Goal: Task Accomplishment & Management: Use online tool/utility

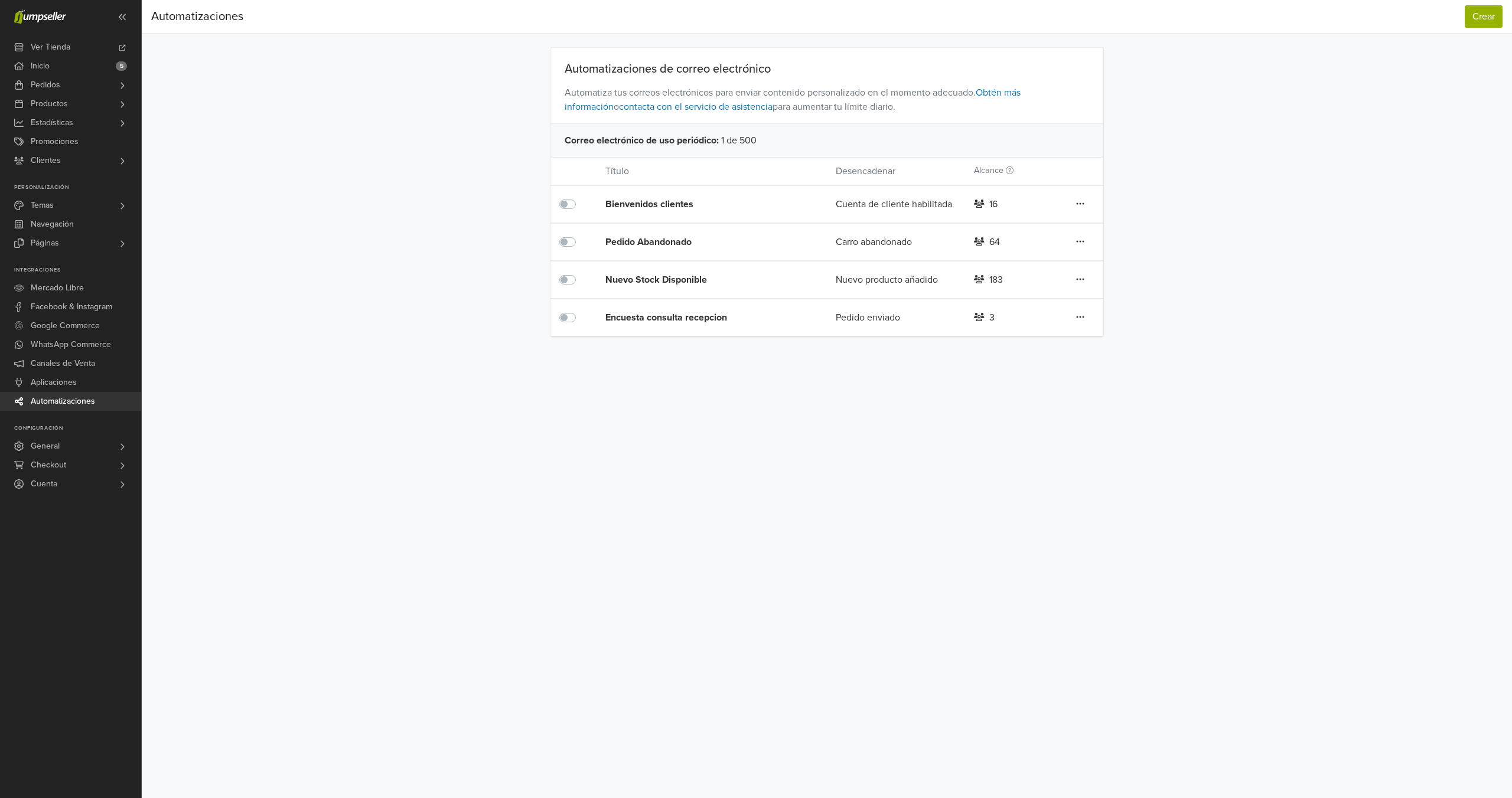
click at [685, 277] on div "Nuevo Stock Disponible" at bounding box center [697, 280] width 184 height 14
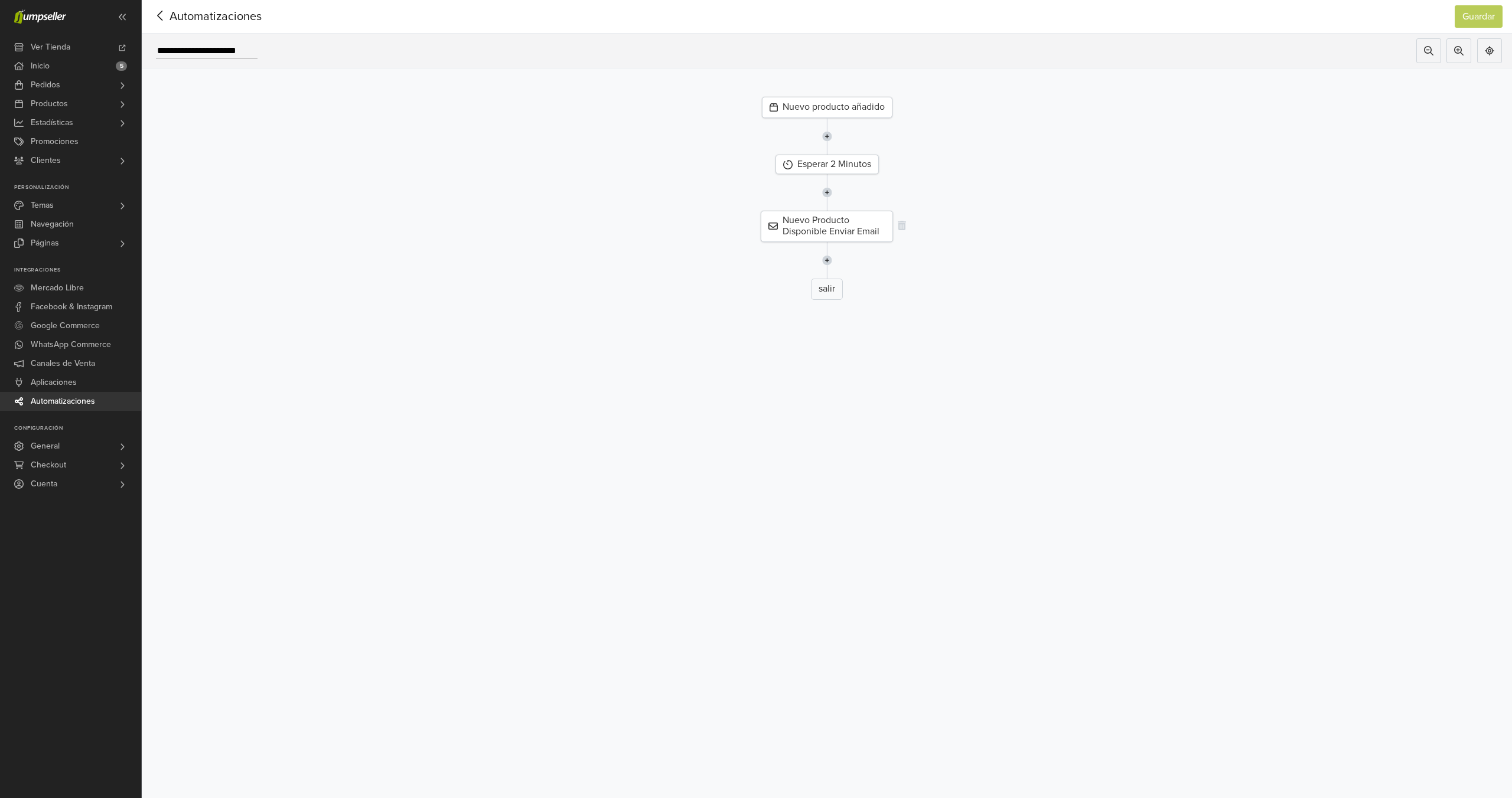
click at [862, 225] on div "Nuevo Producto Disponible Enviar Email" at bounding box center [827, 226] width 133 height 31
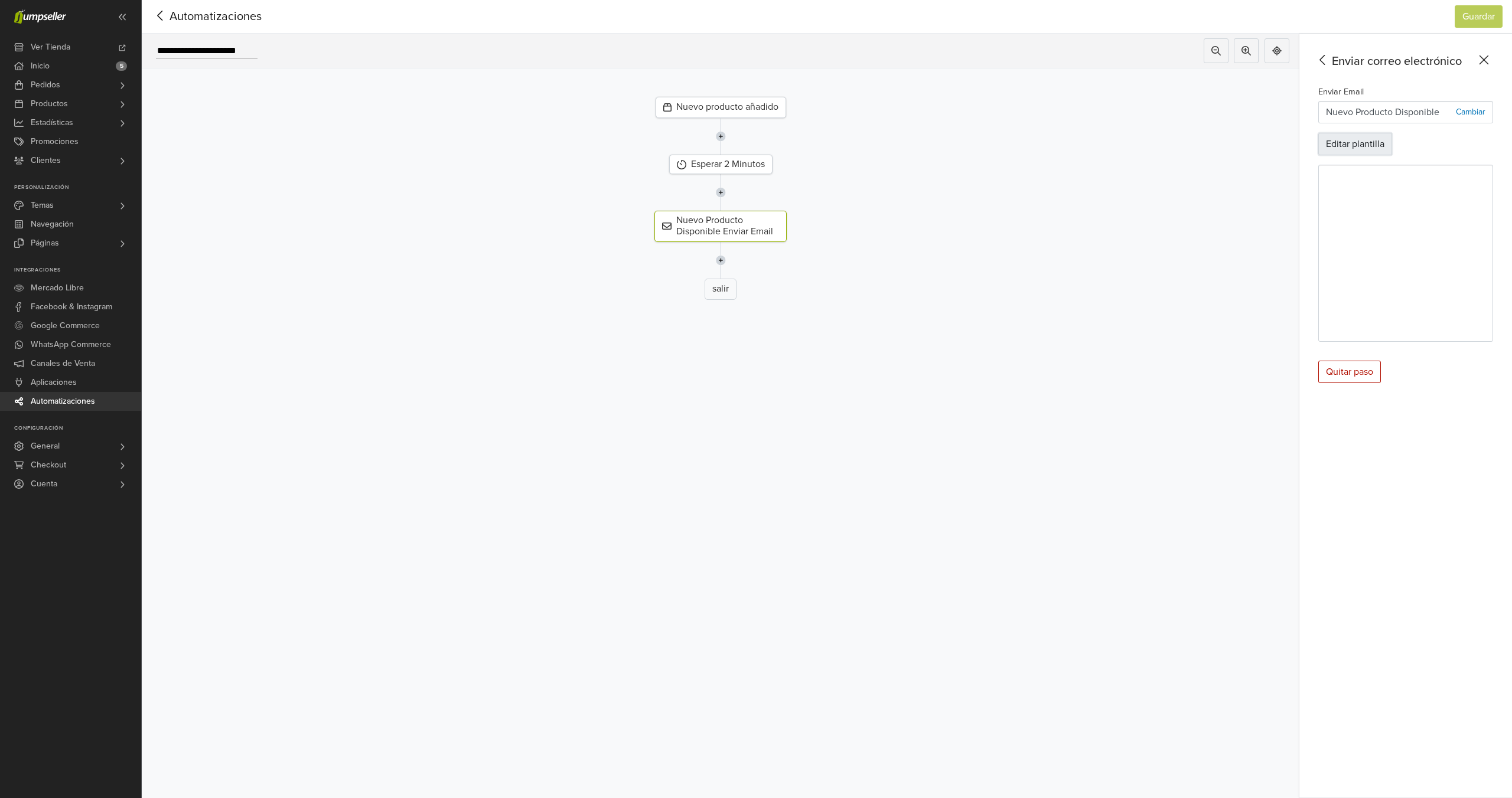
click at [1387, 140] on button "Editar plantilla" at bounding box center [1355, 144] width 74 height 23
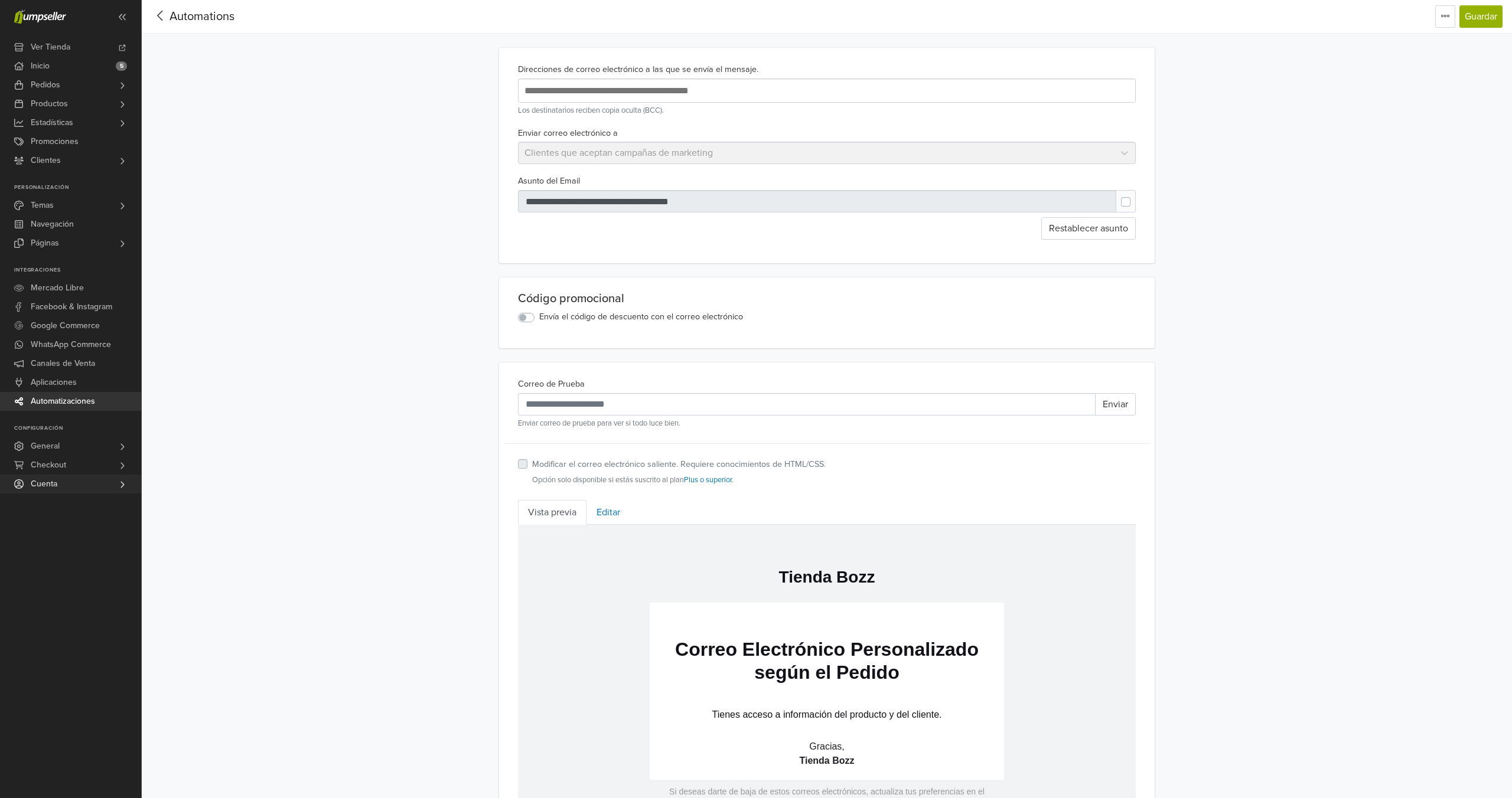
click at [40, 476] on span "Cuenta" at bounding box center [44, 484] width 27 height 19
click at [218, 26] on div "Automations" at bounding box center [193, 16] width 83 height 24
click at [213, 21] on span "Automations" at bounding box center [202, 16] width 65 height 14
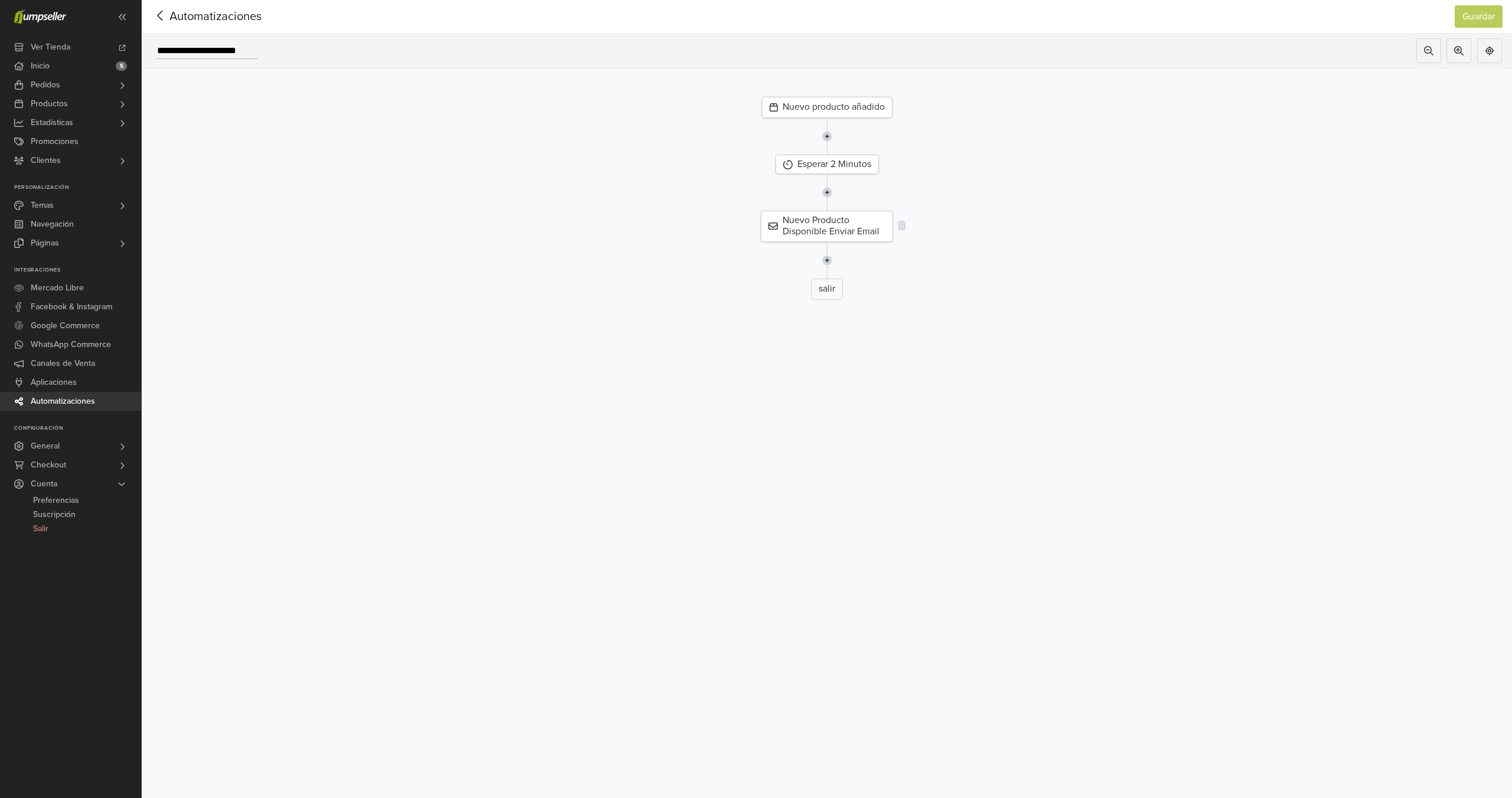
click at [834, 221] on div "Nuevo Producto Disponible Enviar Email" at bounding box center [827, 226] width 133 height 31
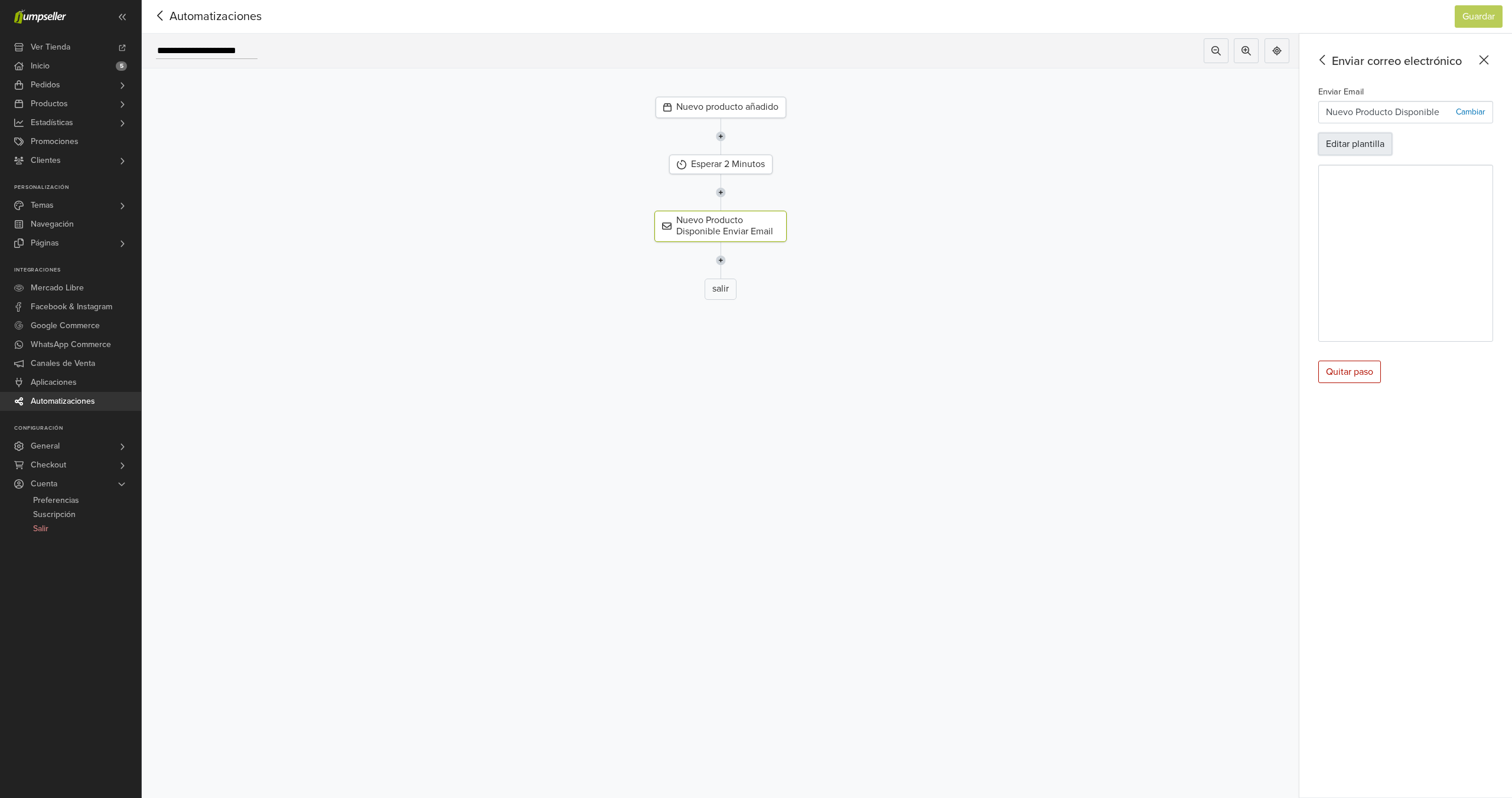
click at [1367, 142] on button "Editar plantilla" at bounding box center [1355, 144] width 74 height 23
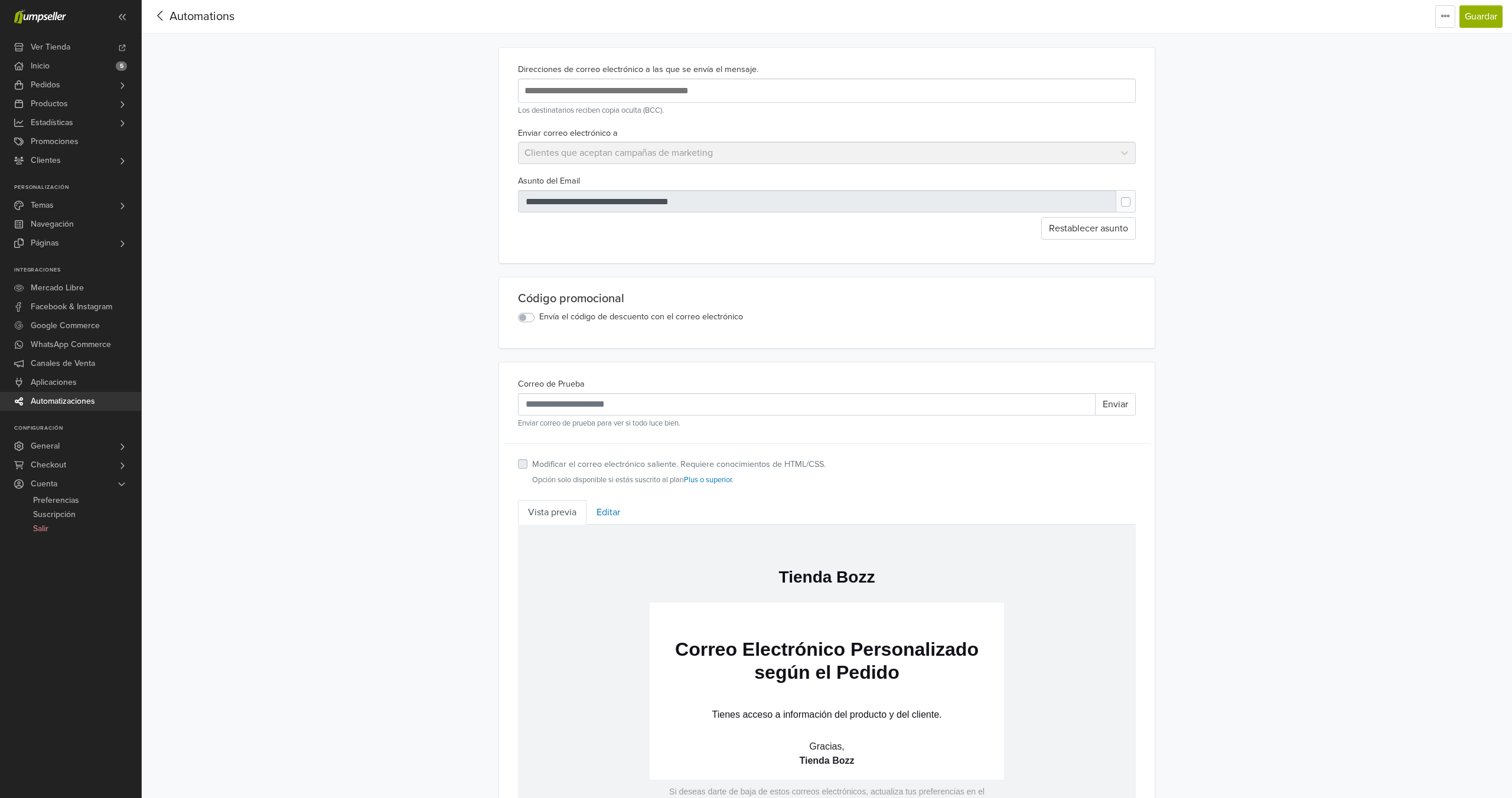
click at [178, 21] on span "Automations" at bounding box center [202, 16] width 65 height 14
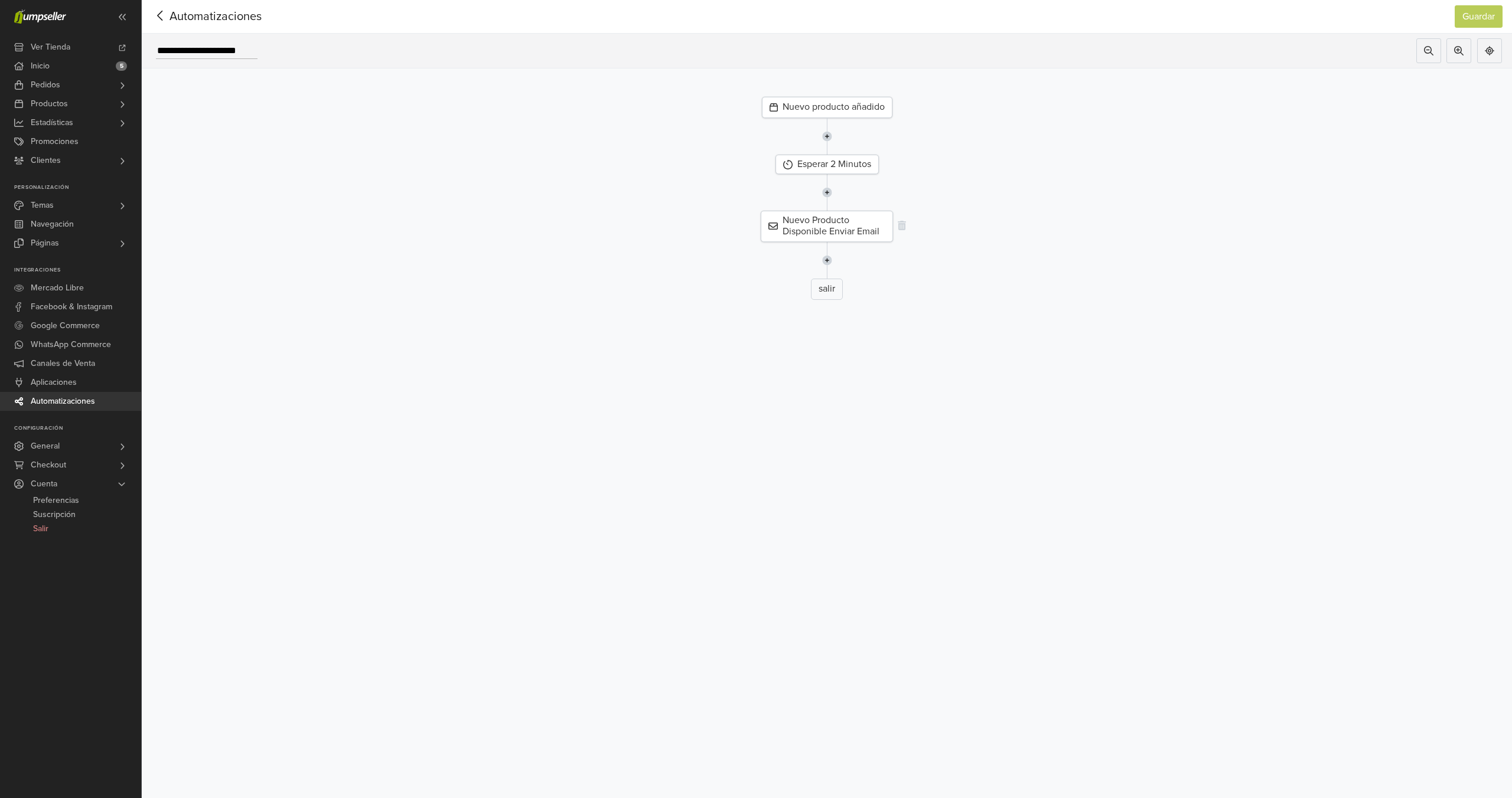
click at [838, 235] on div "Nuevo Producto Disponible Enviar Email" at bounding box center [827, 226] width 133 height 31
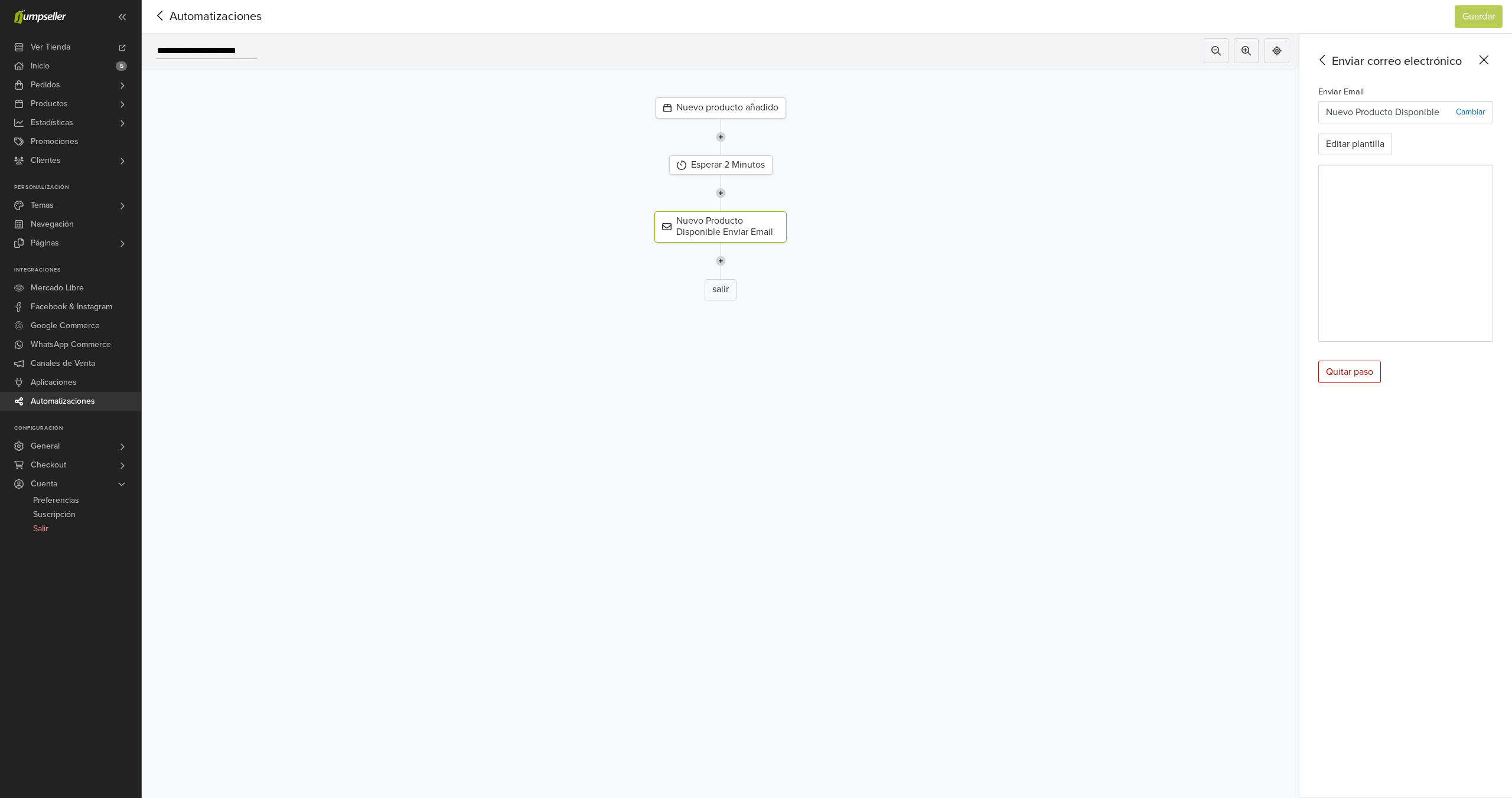
click at [1467, 114] on p "Cambiar" at bounding box center [1470, 112] width 29 height 12
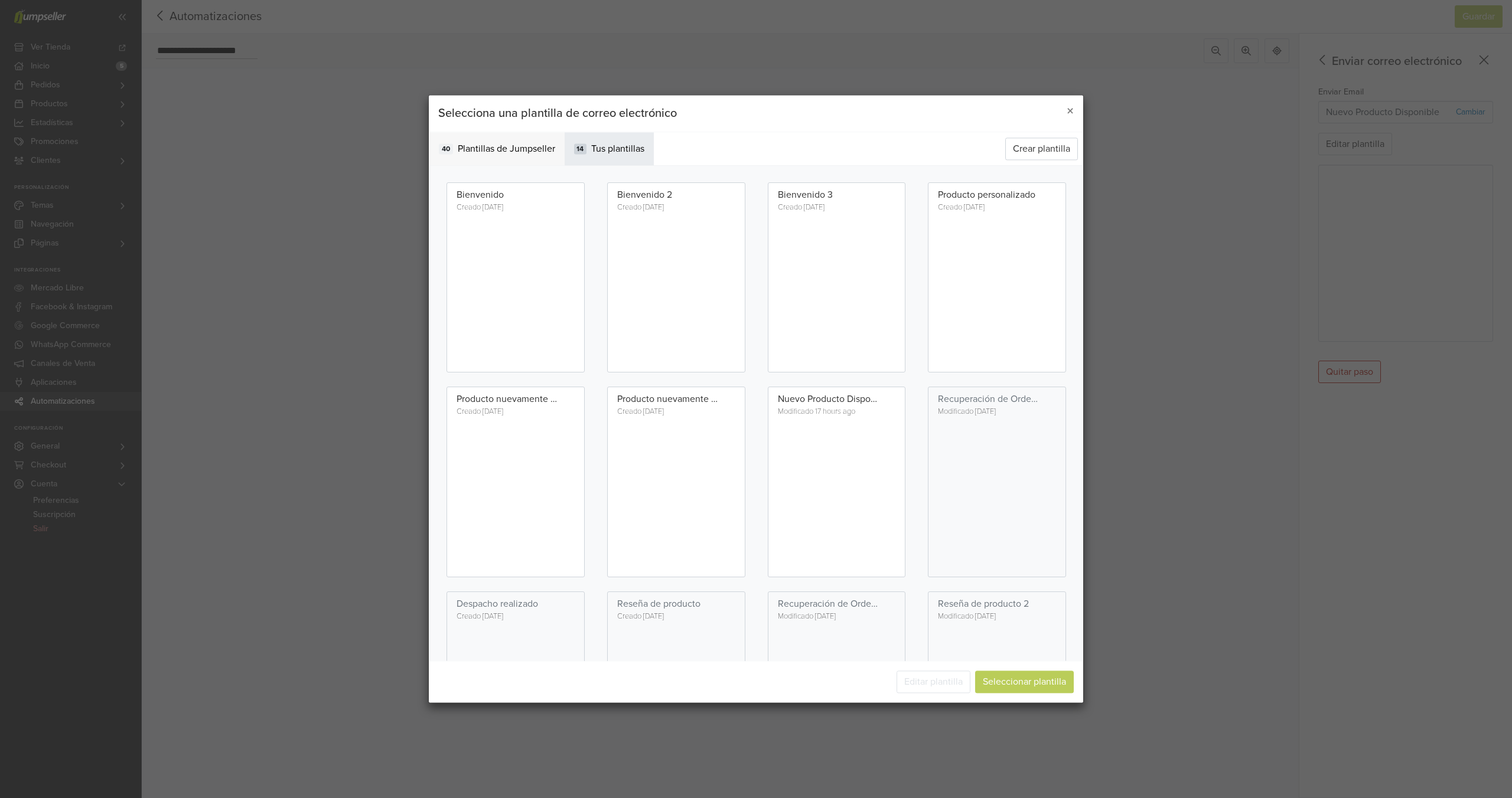
click at [520, 142] on span "Plantillas de Jumpseller" at bounding box center [506, 148] width 98 height 14
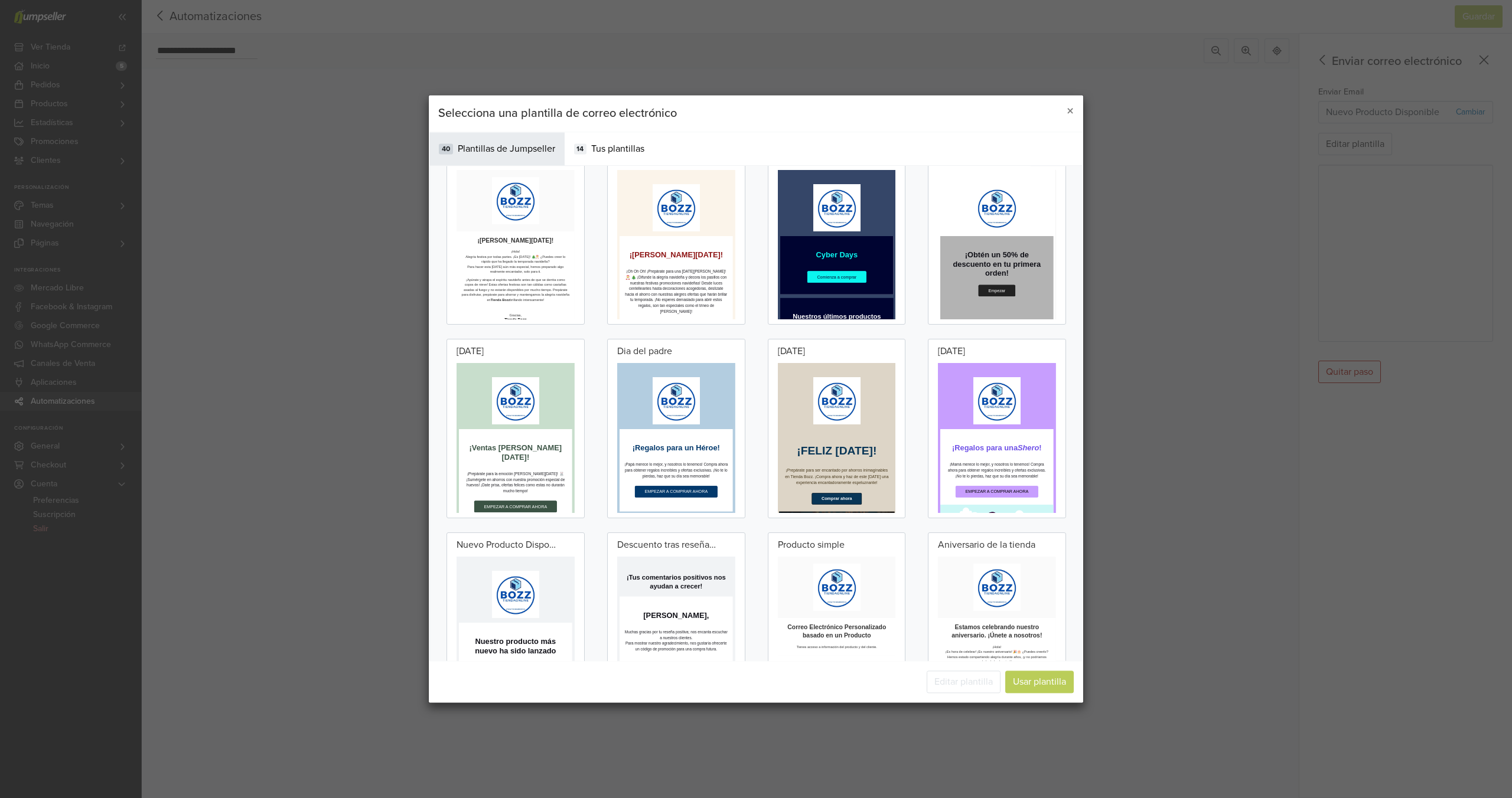
scroll to position [347, 0]
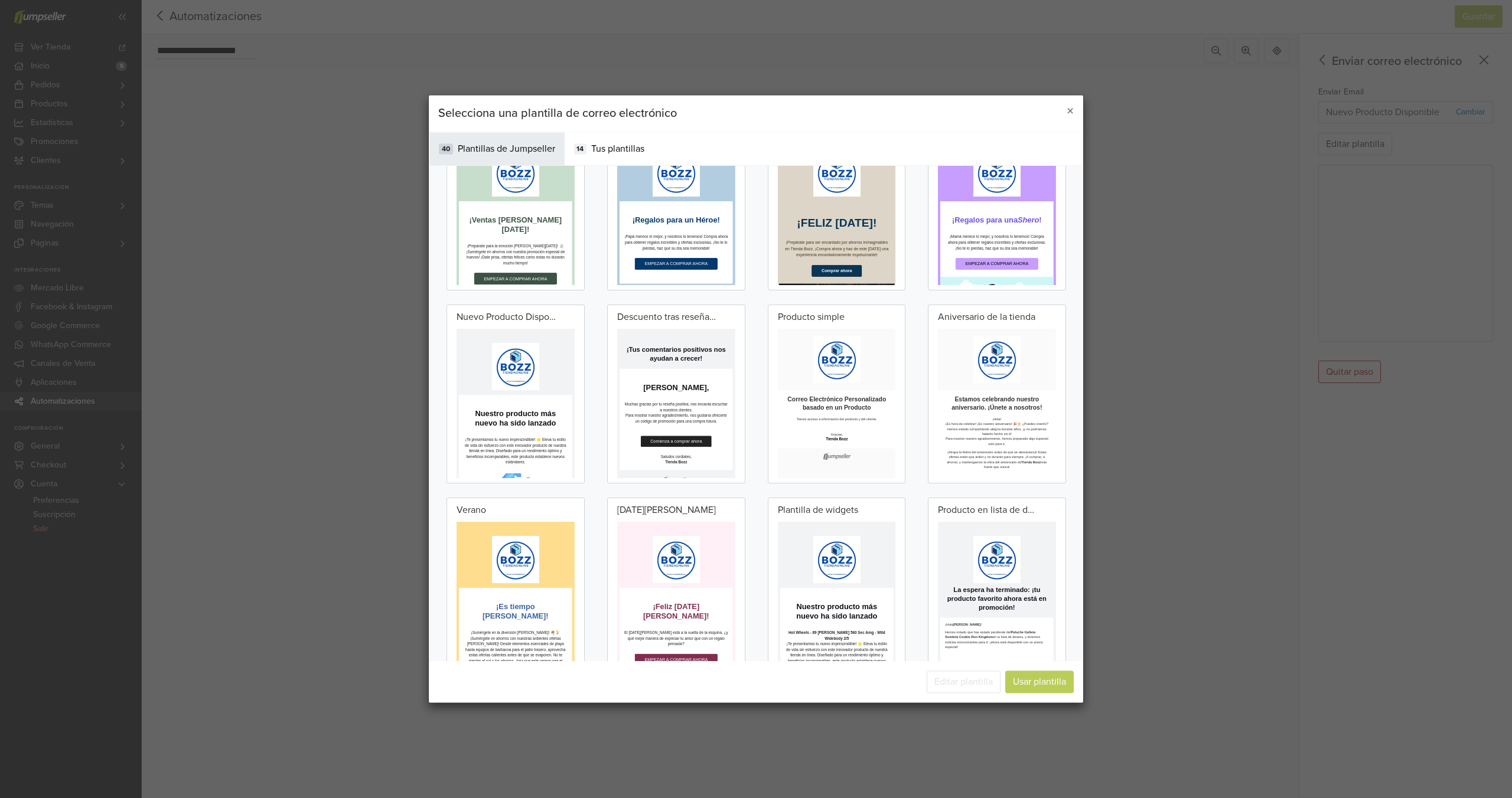
click at [524, 325] on div "Nuevo Producto Disponible" at bounding box center [507, 319] width 100 height 19
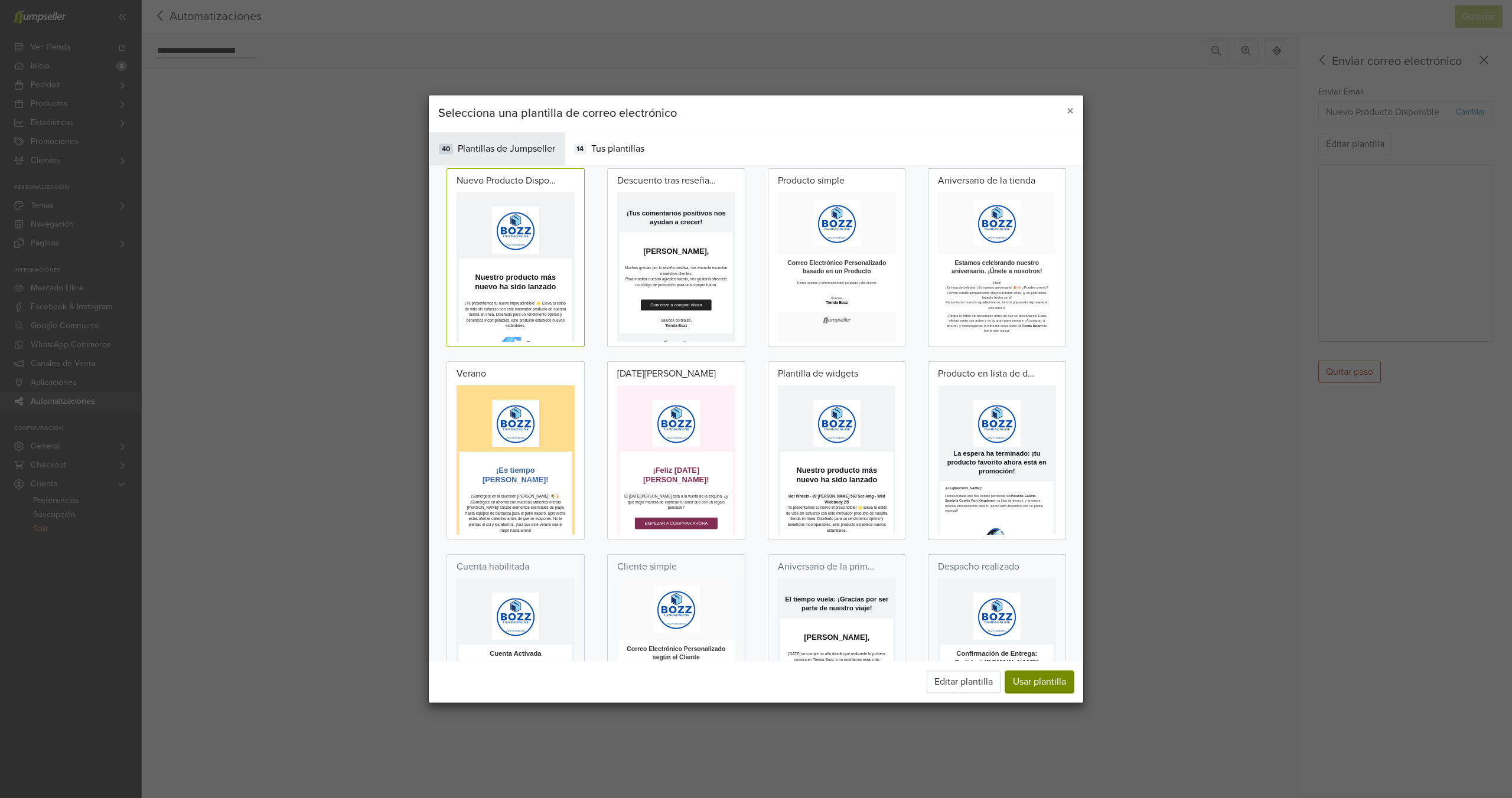
click at [1071, 684] on button "Usar plantilla" at bounding box center [1039, 683] width 68 height 23
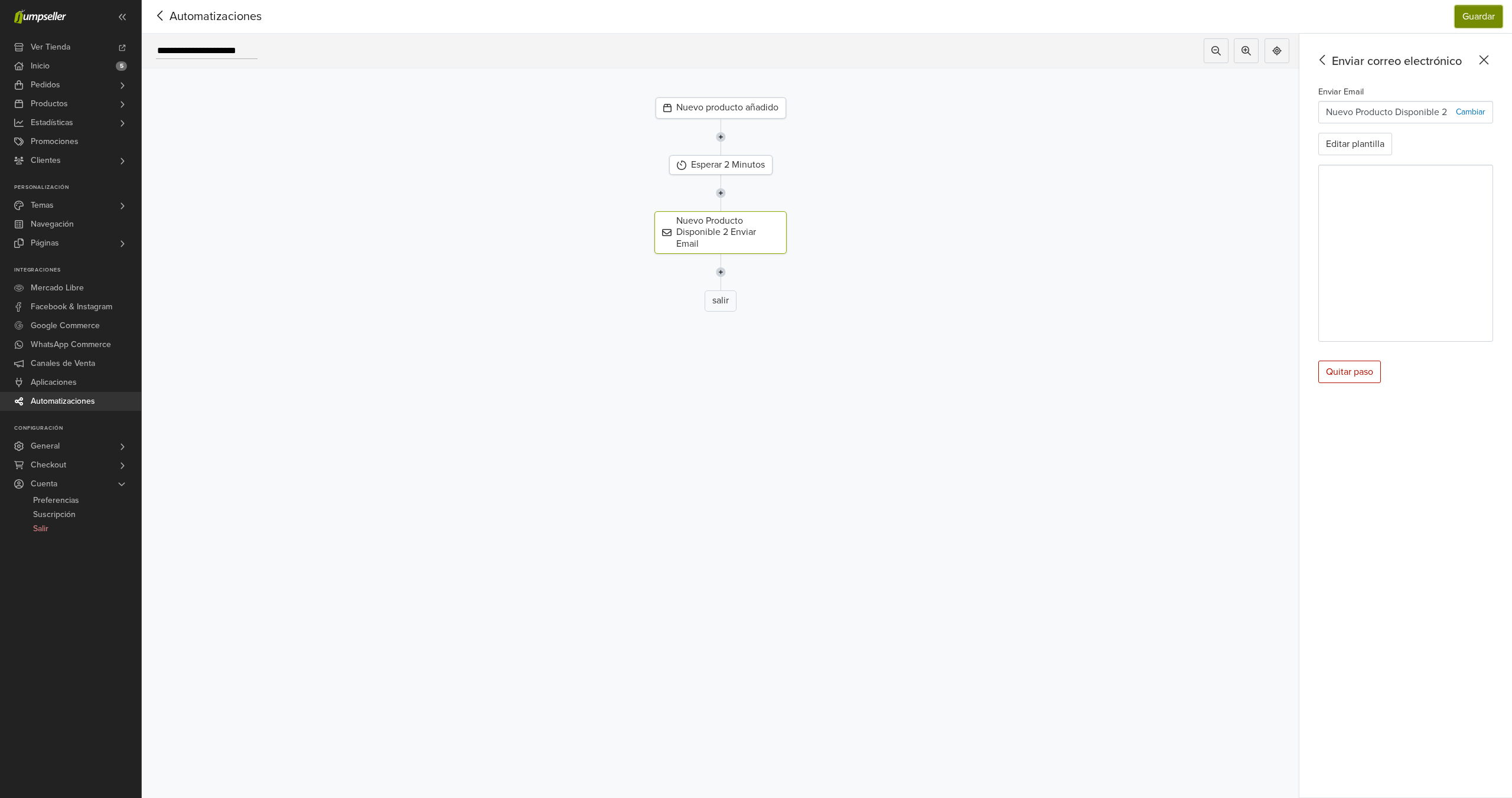
click at [1462, 15] on button "Guardar" at bounding box center [1478, 16] width 48 height 23
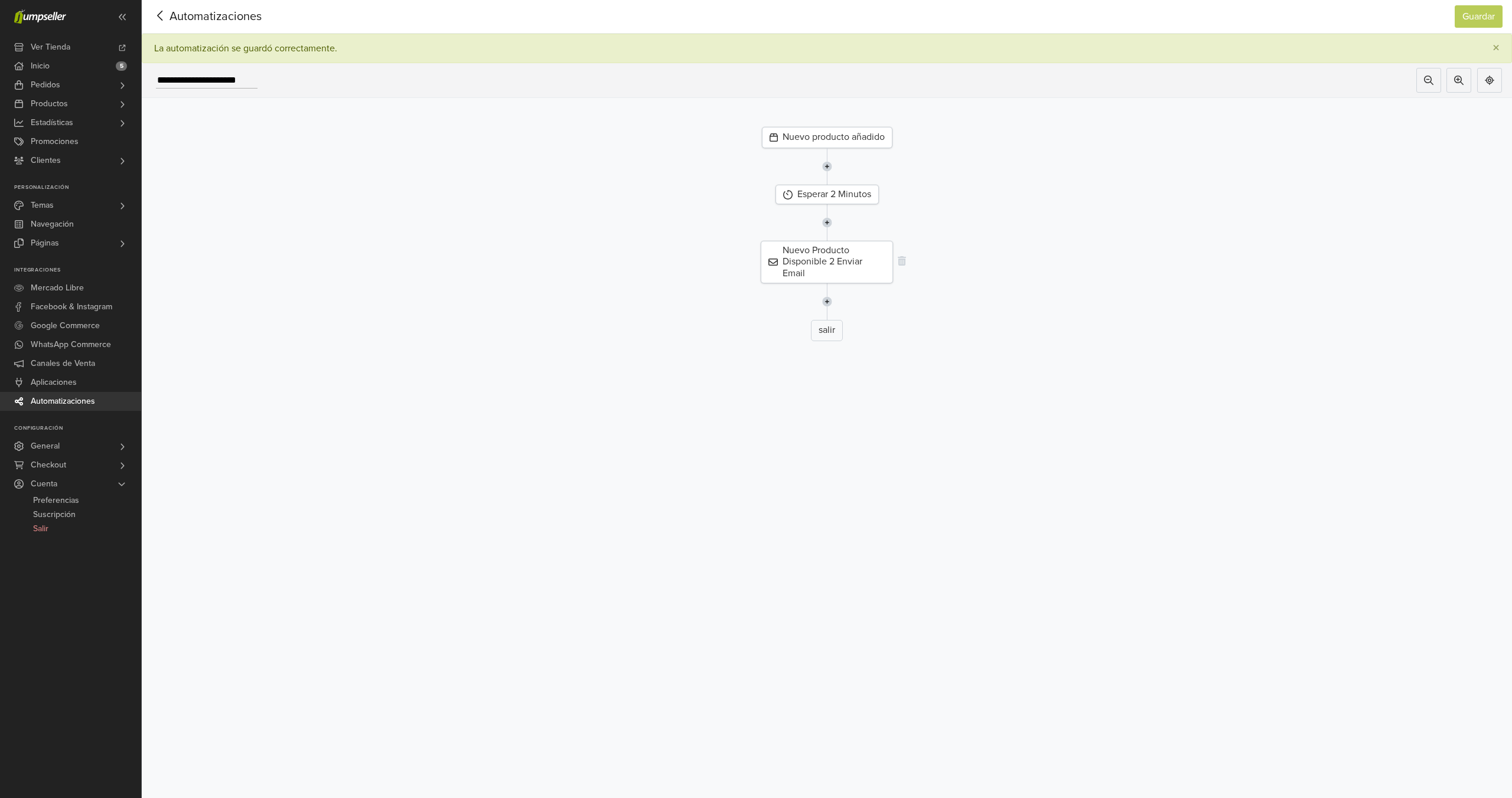
click at [834, 266] on div "Nuevo Producto Disponible 2 Enviar Email" at bounding box center [827, 263] width 133 height 43
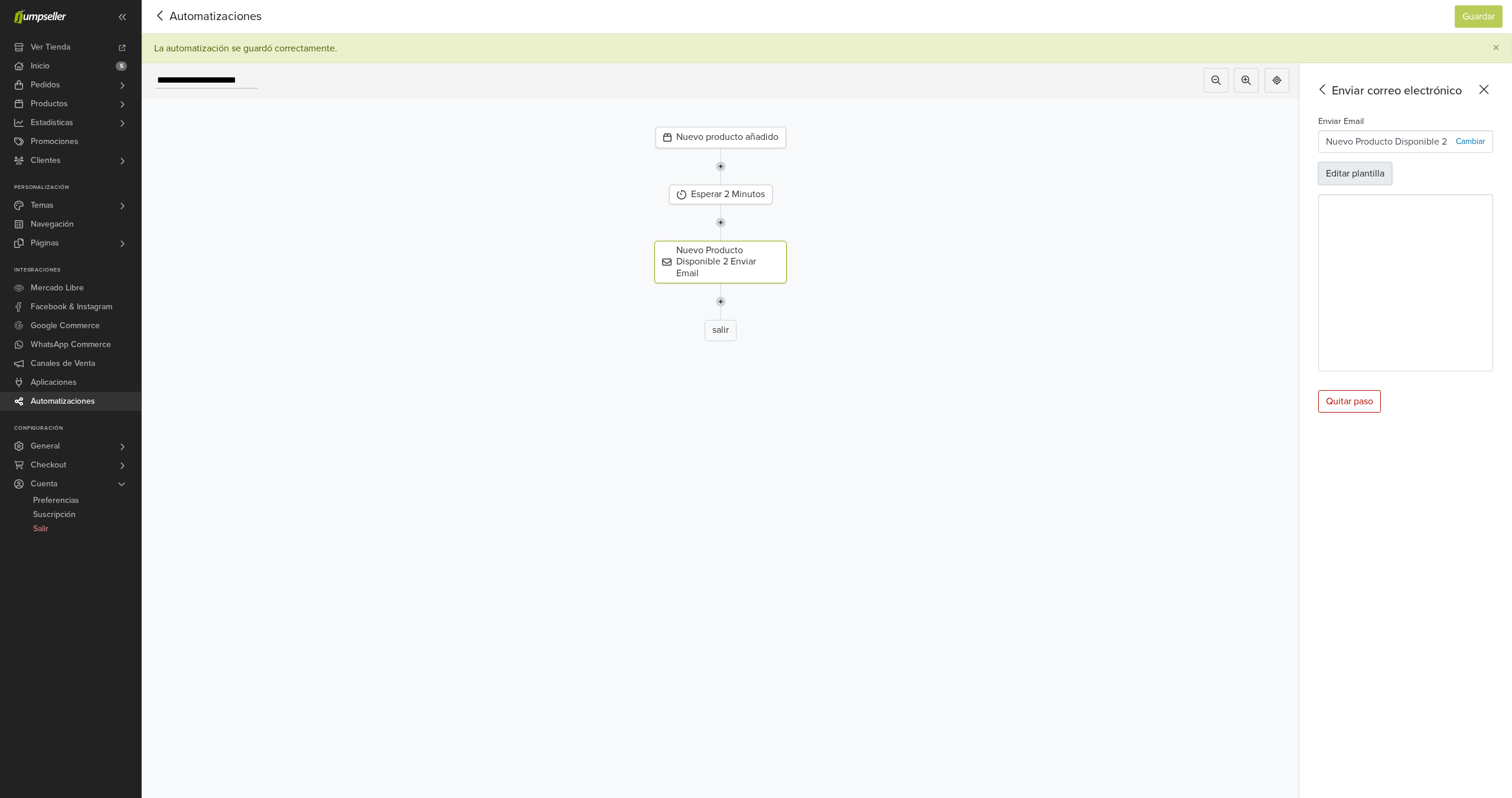
click at [1354, 175] on button "Editar plantilla" at bounding box center [1355, 173] width 74 height 23
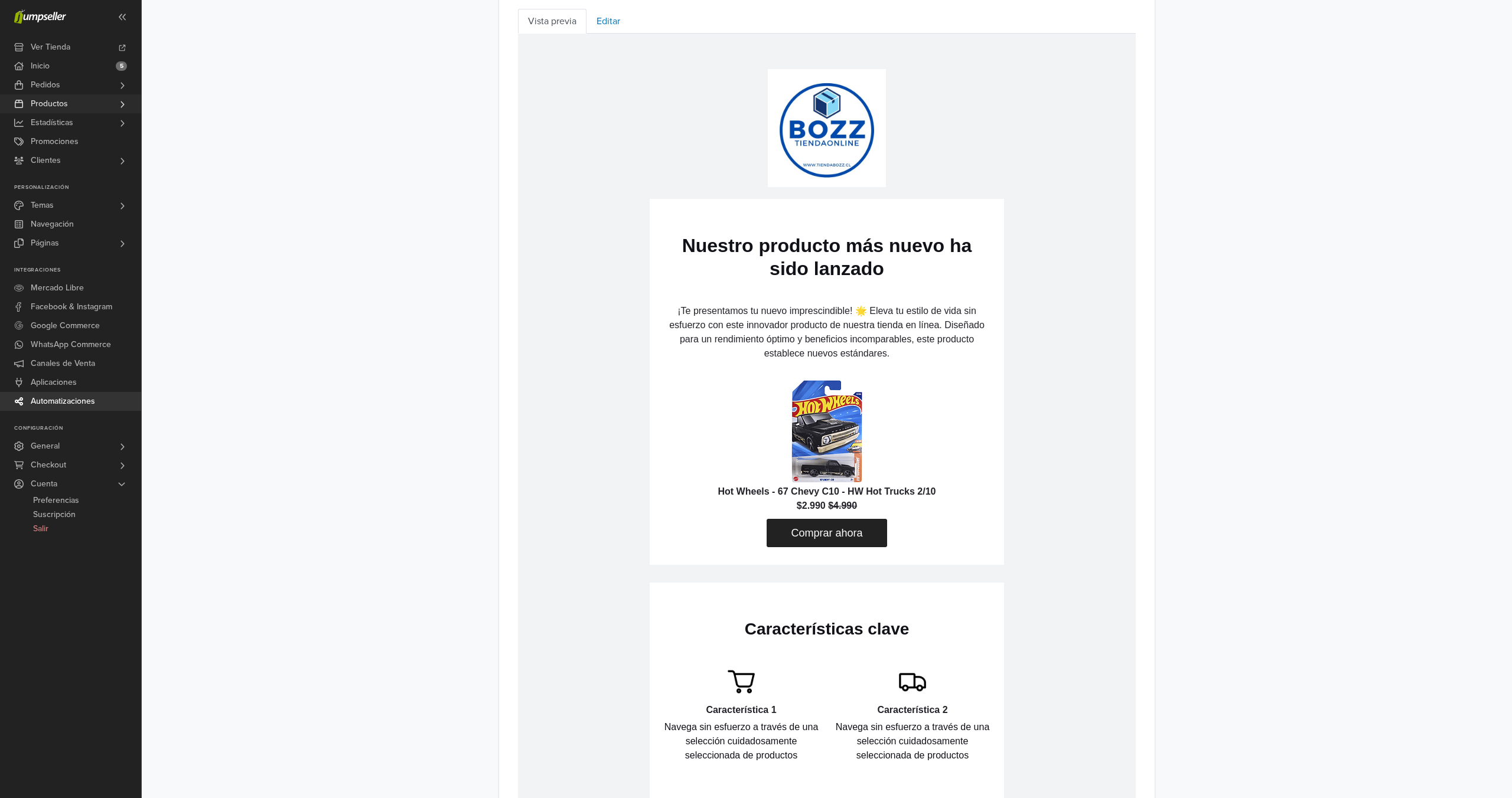
click at [99, 104] on link "Productos" at bounding box center [70, 104] width 141 height 19
click at [95, 117] on span "Todos los Productos" at bounding box center [70, 120] width 75 height 14
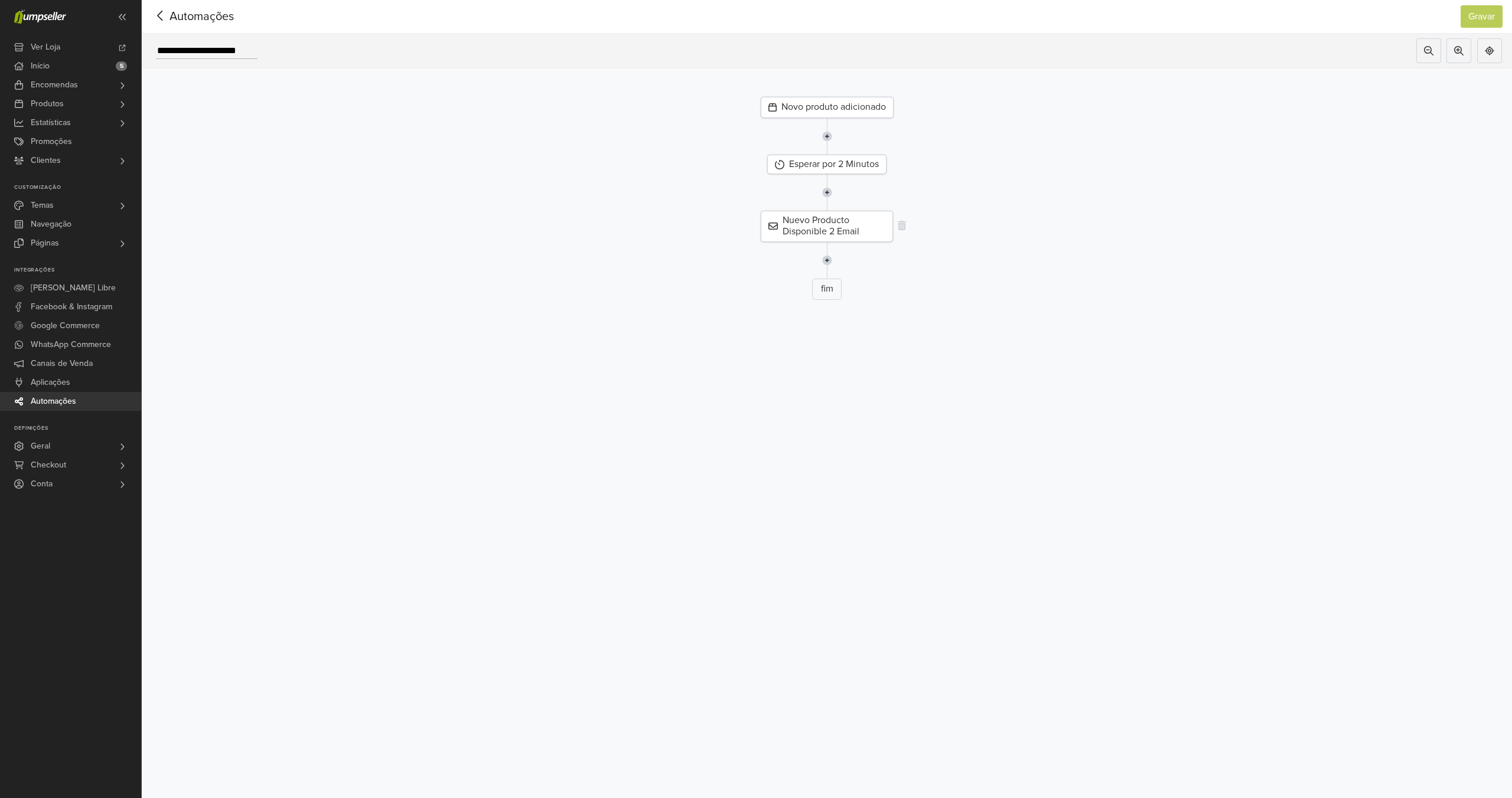
click at [832, 223] on div "Nuevo Producto Disponible 2 Email" at bounding box center [827, 226] width 133 height 31
